Goal: Navigation & Orientation: Find specific page/section

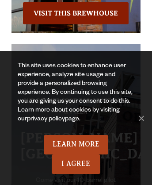
click at [36, 119] on link "privacy policy" at bounding box center [46, 119] width 38 height 7
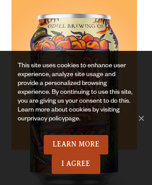
scroll to position [4246, 0]
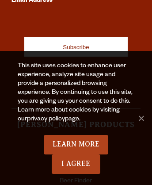
click at [76, 143] on link "Beer" at bounding box center [75, 147] width 13 height 8
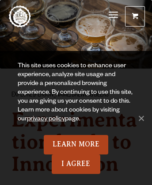
scroll to position [6064, 0]
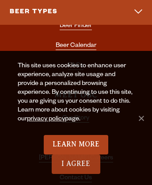
click at [76, 164] on link "I Agree" at bounding box center [76, 163] width 49 height 19
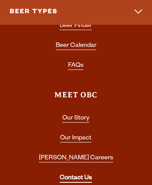
scroll to position [4368, 0]
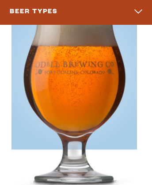
click at [74, 93] on img at bounding box center [73, 107] width 125 height 221
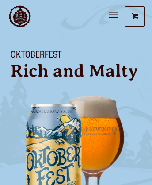
click at [20, 16] on link "Odell Home" at bounding box center [20, 16] width 22 height 22
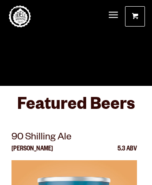
click at [20, 16] on link "Odell Home" at bounding box center [20, 16] width 22 height 22
